Goal: Complete application form

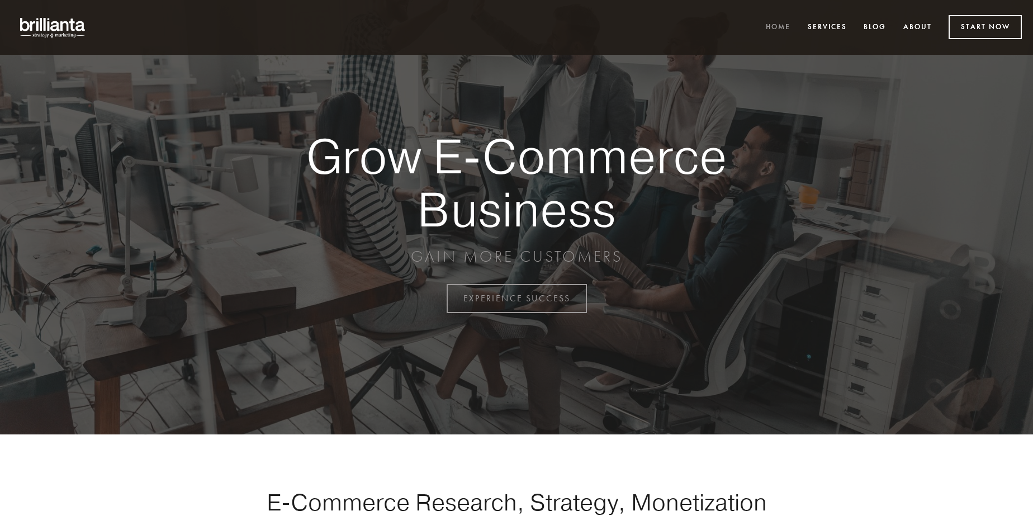
scroll to position [2931, 0]
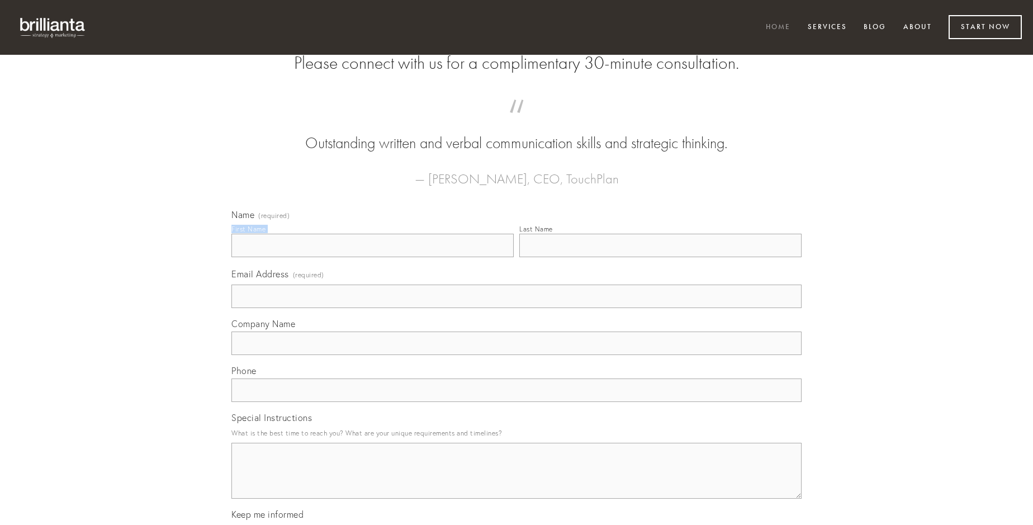
type input "[PERSON_NAME]"
click at [660, 257] on input "Last Name" at bounding box center [660, 245] width 282 height 23
type input "[PERSON_NAME]"
click at [517, 308] on input "Email Address (required)" at bounding box center [516, 296] width 570 height 23
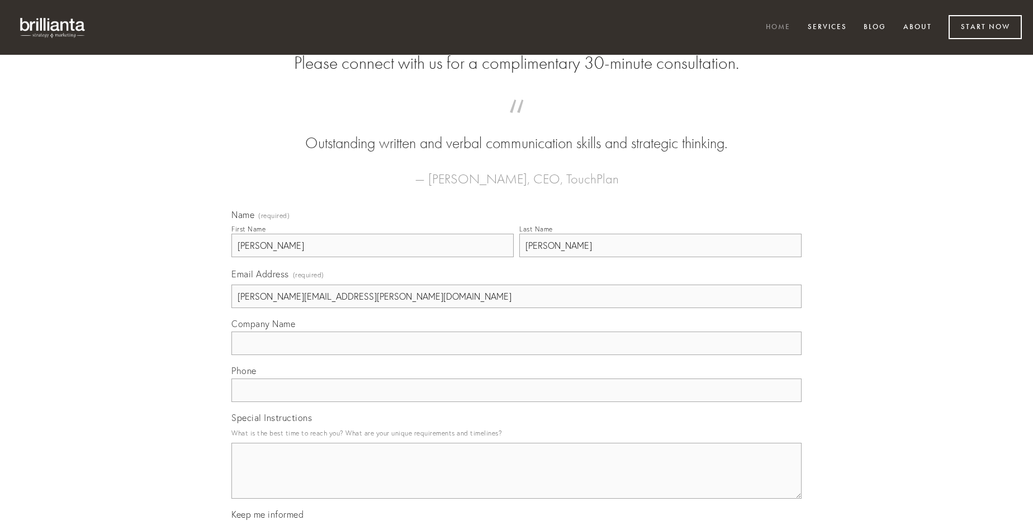
type input "[PERSON_NAME][EMAIL_ADDRESS][PERSON_NAME][DOMAIN_NAME]"
click at [517, 355] on input "Company Name" at bounding box center [516, 343] width 570 height 23
type input "conicio"
click at [517, 402] on input "text" at bounding box center [516, 390] width 570 height 23
click at [517, 481] on textarea "Special Instructions" at bounding box center [516, 471] width 570 height 56
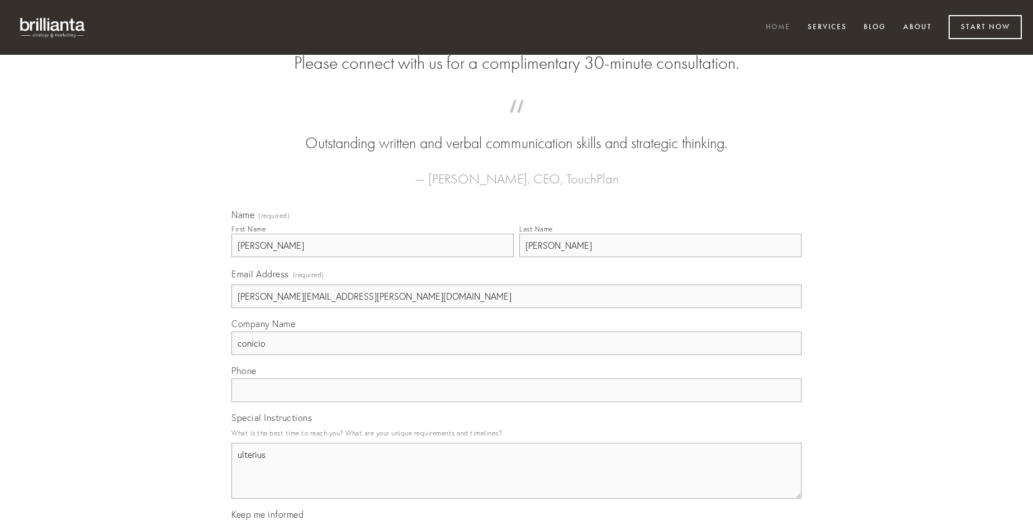
type textarea "ulterius"
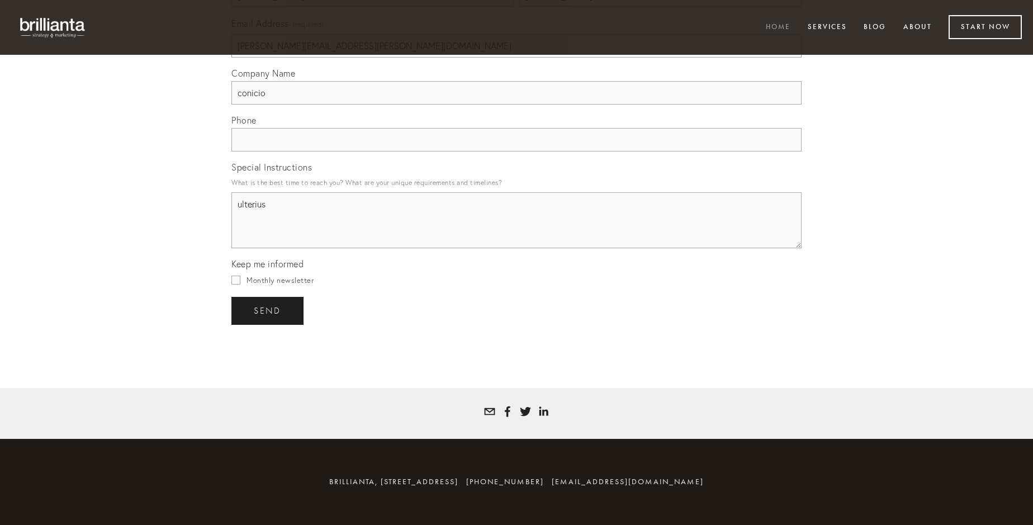
click at [268, 310] on span "send" at bounding box center [267, 311] width 27 height 10
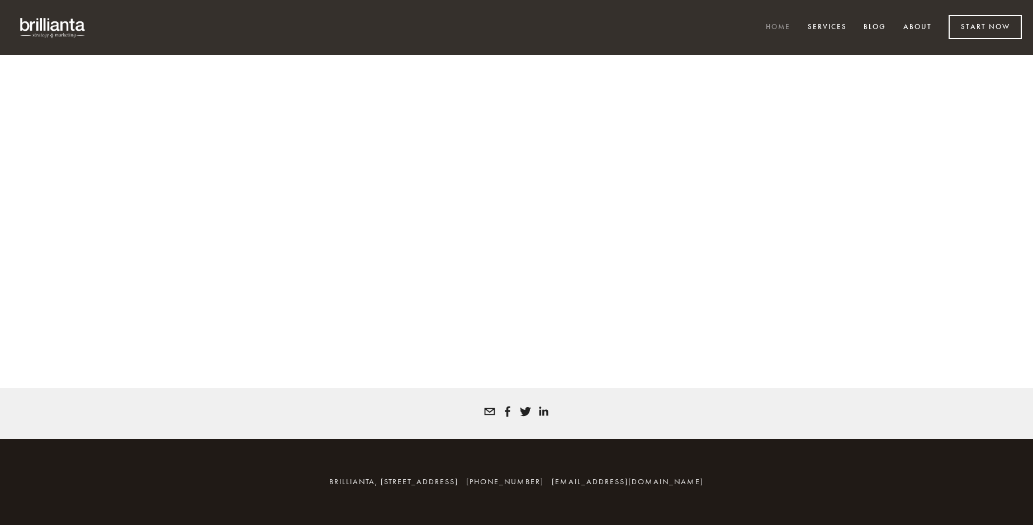
scroll to position [2916, 0]
